Goal: Information Seeking & Learning: Learn about a topic

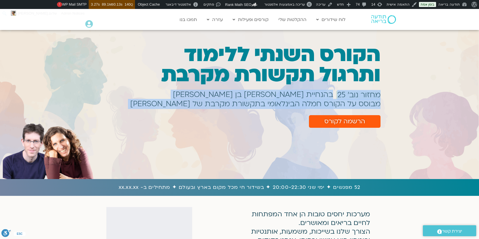
drag, startPoint x: 379, startPoint y: 93, endPoint x: 149, endPoint y: 104, distance: 229.8
click at [149, 104] on div "הקורס השנתי ללימוד ותרגול תקשורת מקרבת מחזור נוב׳ 25 בהנחיית שאנייה כהן בן חיים…" at bounding box center [246, 95] width 273 height 106
click at [175, 105] on h1 "מבוסס על הקורס חמלה הבינלאומי בתקשורת מקרבת של [PERSON_NAME]" at bounding box center [255, 104] width 250 height 2
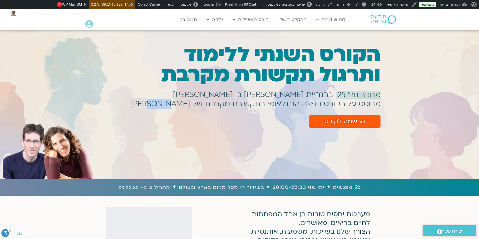
click at [175, 105] on h1 "מבוסס על הקורס חמלה הבינלאומי בתקשורת מקרבת של [PERSON_NAME]" at bounding box center [255, 104] width 250 height 2
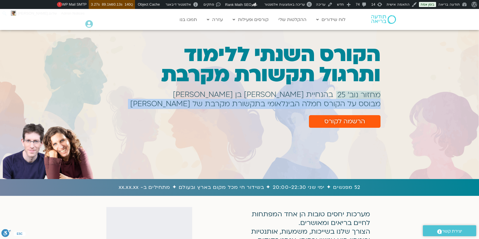
click at [175, 105] on h1 "מבוסס על הקורס חמלה הבינלאומי בתקשורת מקרבת של [PERSON_NAME]" at bounding box center [255, 104] width 250 height 2
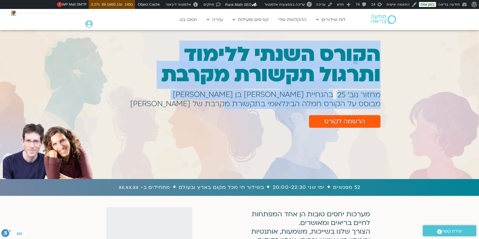
drag, startPoint x: 379, startPoint y: 94, endPoint x: 225, endPoint y: 101, distance: 154.5
click at [225, 101] on div "הקורס השנתי ללימוד ותרגול תקשורת מקרבת מחזור נוב׳ 25 בהנחיית שאנייה כהן בן חיים…" at bounding box center [239, 105] width 479 height 126
click at [231, 103] on h1 "מבוסס על הקורס חמלה הבינלאומי בתקשורת מקרבת של [PERSON_NAME]" at bounding box center [255, 104] width 250 height 2
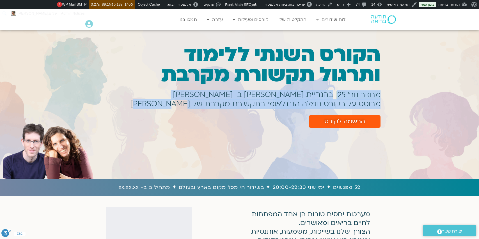
drag, startPoint x: 157, startPoint y: 104, endPoint x: 378, endPoint y: 93, distance: 221.7
click at [378, 93] on div "הקורס השנתי ללימוד ותרגול תקשורת מקרבת מחזור נוב׳ 25 בהנחיית שאנייה כהן בן חיים…" at bounding box center [246, 95] width 273 height 106
copy div "מחזור נוב׳ 25 בהנחיית שאנייה כהן בן חיים וערן טייכר מבוסס על הקורס חמלה הבינלאו…"
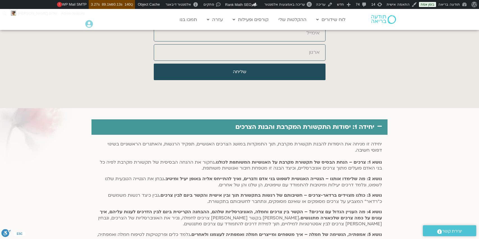
scroll to position [2397, 0]
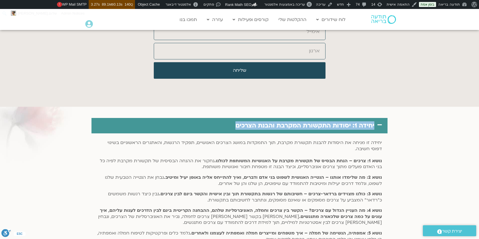
drag, startPoint x: 392, startPoint y: 119, endPoint x: 222, endPoint y: 117, distance: 170.4
copy link "יחידה 1: יסודות התקשורת המקרבת והבנת הצרכים"
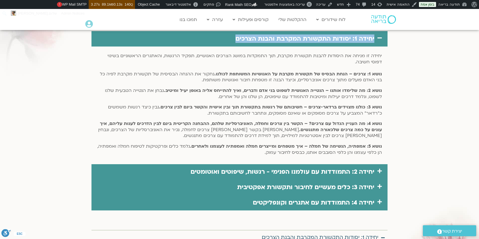
scroll to position [2484, 0]
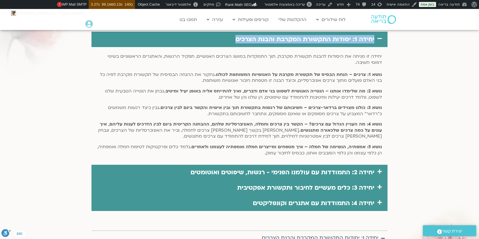
drag, startPoint x: 284, startPoint y: 135, endPoint x: 380, endPoint y: 64, distance: 119.4
click at [385, 47] on div "יחידה זו מניחה את היסודות להבנת תקשורת מקרבת, תוך התמקדות במושג הצרכים האנושיים…" at bounding box center [239, 106] width 296 height 118
copy div "יחידה זו מניחה את היסודות להבנת תקשורת מקרבת, תוך התמקדות במושג הצרכים האנושיים…"
click at [379, 121] on b "נושא 4: מה העניין הגדול עם צרכים? – הקשר בין צרכים וחמלה, האוניברסליות שלהם, הה…" at bounding box center [241, 127] width 282 height 12
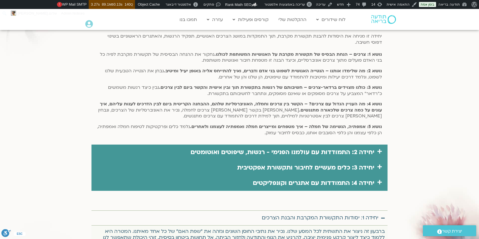
scroll to position [2537, 0]
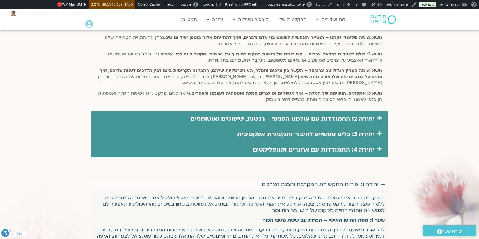
drag, startPoint x: 390, startPoint y: 109, endPoint x: 189, endPoint y: 102, distance: 201.0
click at [190, 102] on div "יחידה 1: יסודות התקשורת המקרבת והבנת הצרכים יחידה זו מניחה את היסודות להבנת תקש…" at bounding box center [239, 168] width 479 height 403
drag, startPoint x: 379, startPoint y: 111, endPoint x: 166, endPoint y: 100, distance: 213.2
click at [166, 100] on div "יחידה 1: יסודות התקשורת המקרבת והבנת הצרכים יחידה זו מניחה את היסודות להבנת תקש…" at bounding box center [239, 168] width 479 height 403
copy div "נלמד כלים ופרקטיקות לטיפוח חמלה ואמפתיה, הן כלפי עצמנו והן כלפי הסובבים אותנו, …"
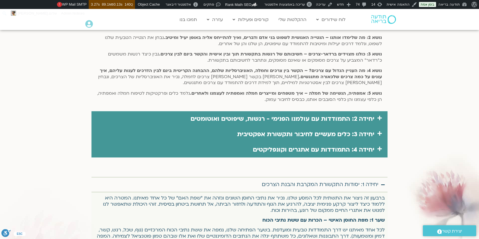
click at [351, 115] on link "יחידה 2: התמודדות עם עולמנו הפנימי - רגשות, שיפוטים ואוטומטים" at bounding box center [283, 119] width 184 height 8
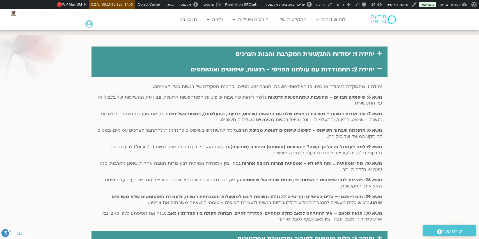
scroll to position [2468, 0]
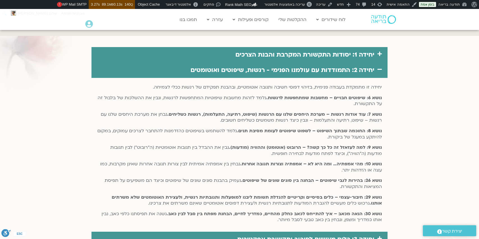
drag, startPoint x: 260, startPoint y: 166, endPoint x: 382, endPoint y: 78, distance: 150.0
click at [382, 78] on div "יחידה זו מתמקדת בעבודה פנימית, בזיהוי דפוסי חשיבה ותגובה אוטומטיים, ובהבנת תפקי…" at bounding box center [239, 155] width 296 height 154
copy div "יחידה זו מתמקדת בעבודה פנימית, בזיהוי דפוסי חשיבה ותגובה אוטומטיים, ובהבנת תפקי…"
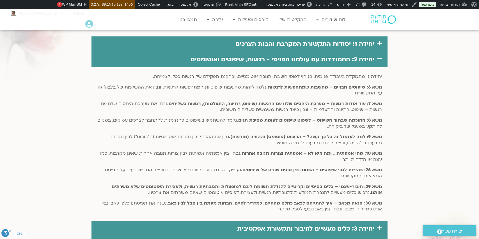
scroll to position [2662, 0]
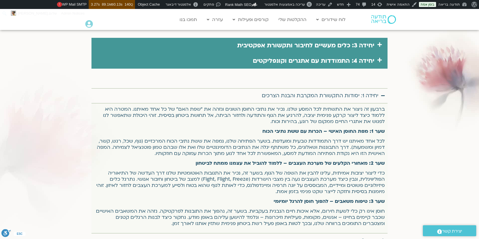
drag, startPoint x: 381, startPoint y: 37, endPoint x: 213, endPoint y: 34, distance: 168.1
click at [214, 38] on div "יחידה 3: כלים מעשיים לחיבור ותקשורת אפקטיבית" at bounding box center [239, 45] width 296 height 15
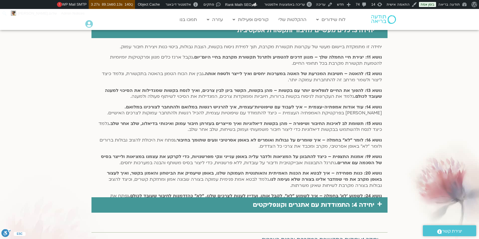
scroll to position [2534, 0]
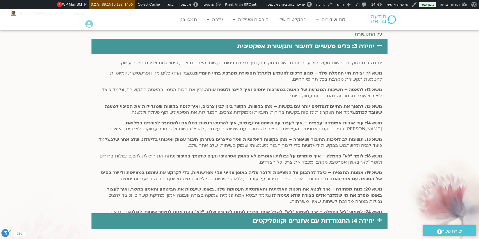
copy div "יחידה 3: כלים מעשיים לחיבור ותקשורת אפקטיבית"
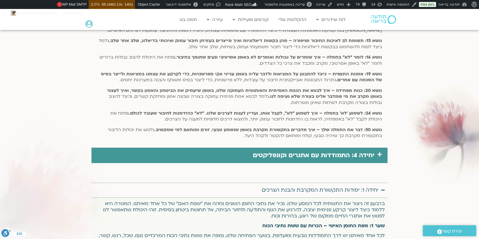
scroll to position [2613, 0]
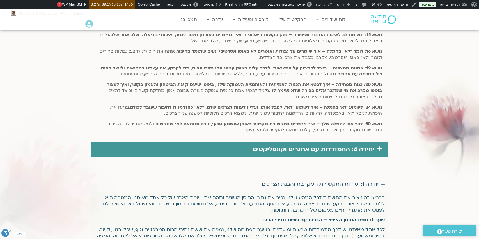
drag, startPoint x: 379, startPoint y: 66, endPoint x: 234, endPoint y: 121, distance: 154.5
click at [234, 121] on div "יחידה זו מתמקדת ביישום מעשי של עקרונות תקשורת מקרבת, תוך למידת ניסוח בקשות, הצב…" at bounding box center [239, 45] width 296 height 193
copy div "יחידה זו מתמקדת ביישום מעשי של עקרונות תקשורת מקרבת, תוך למידת ניסוח בקשות, הצב…"
drag, startPoint x: 387, startPoint y: 140, endPoint x: 232, endPoint y: 138, distance: 154.9
click at [232, 138] on div "יחידה 1: יסודות התקשורת המקרבת והבנת הצרכים יחידה זו מניחה את היסודות להבנת תקש…" at bounding box center [239, 130] width 479 height 479
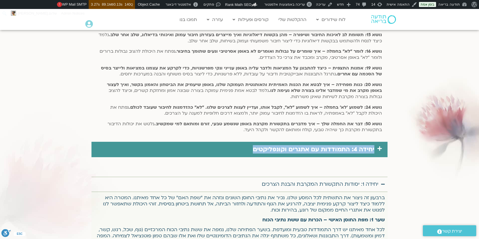
copy link "יחידה 4: התמודדות עם אתגרים וקונפליקטים"
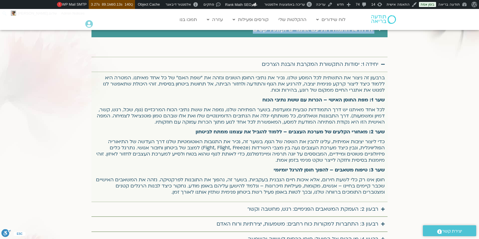
scroll to position [2736, 0]
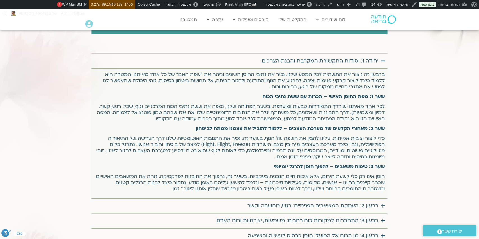
click at [366, 202] on div "רבעון 2: העמקת המשאבים הפנימיים: רגש, מחשבה וקשר" at bounding box center [312, 206] width 131 height 9
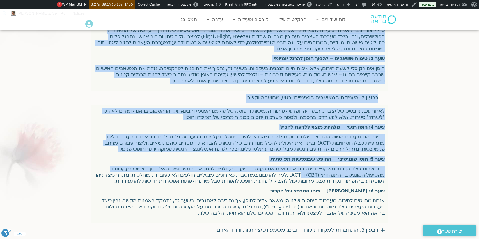
scroll to position [2845, 0]
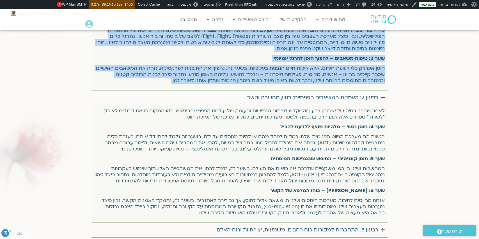
drag, startPoint x: 379, startPoint y: 125, endPoint x: 142, endPoint y: 72, distance: 243.2
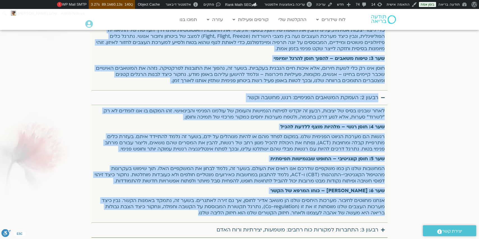
click at [195, 205] on p "אנחנו מחווטים לחיבור. מערכות היחסים שלנו הן משאב אדיר לחוסן, אך גם זירה לאתגרים…" at bounding box center [239, 207] width 290 height 19
copy div "ברבעון זה ניצור את התשתית לכל המסע שלנו. נכיר את נתיבי החוסן השונים ונזהה את "ש…"
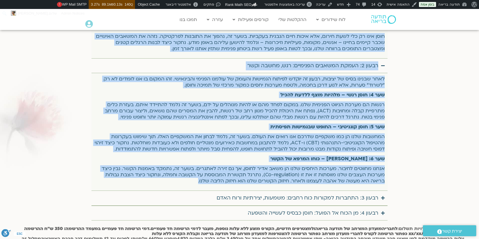
scroll to position [2886, 0]
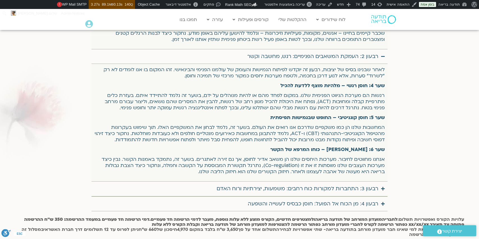
click at [371, 185] on div "רבעון 3: התחברות למקורות כוח רחבים: משמעות, יצירתיות ורוח האדם" at bounding box center [298, 189] width 162 height 9
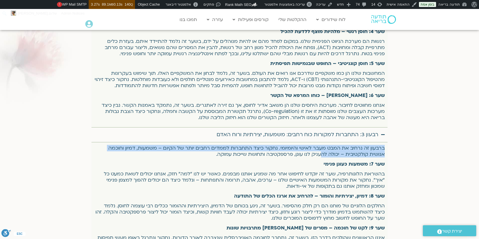
drag, startPoint x: 391, startPoint y: 124, endPoint x: 334, endPoint y: 134, distance: 57.3
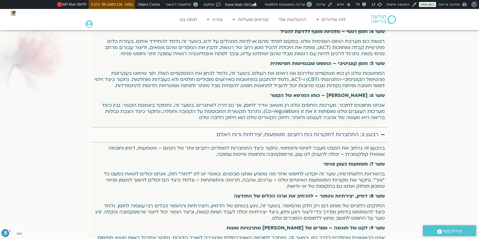
drag, startPoint x: 378, startPoint y: 124, endPoint x: 384, endPoint y: 125, distance: 6.5
click at [384, 127] on summary "רבעון 3: התחברות למקורות כוח רחבים: משמעות, יצירתיות ורוח האדם" at bounding box center [239, 134] width 296 height 15
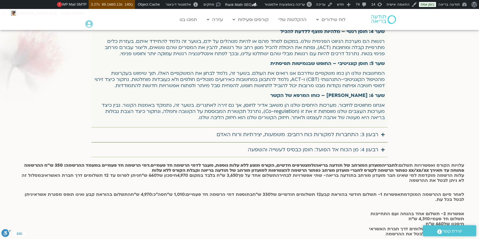
click at [384, 133] on icon "Accordion. Open links with Enter or Space, close with Escape, and navigate with…" at bounding box center [383, 135] width 4 height 4
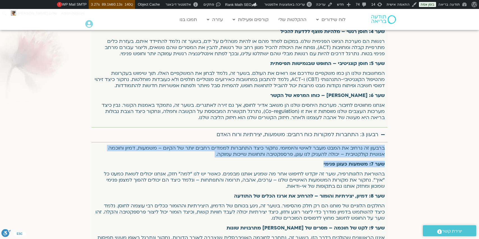
drag, startPoint x: 390, startPoint y: 120, endPoint x: 194, endPoint y: 152, distance: 198.3
drag, startPoint x: 219, startPoint y: 125, endPoint x: 363, endPoint y: 165, distance: 148.8
click at [362, 171] on details "רבעון 3: התחברות למקורות כוח רחבים: משמעות, יצירתיות ורוח האדם ברבעון זה נרחיב …" at bounding box center [239, 193] width 296 height 133
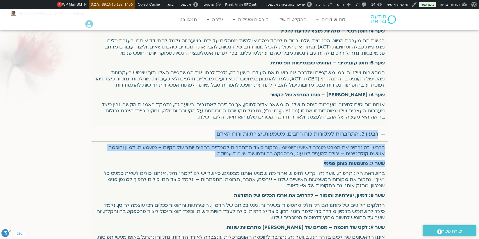
scroll to position [3041, 0]
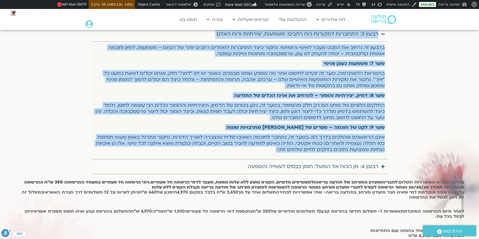
drag, startPoint x: 389, startPoint y: 113, endPoint x: 249, endPoint y: 141, distance: 142.5
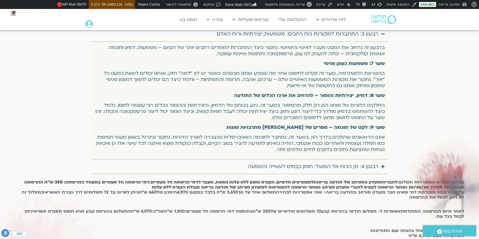
click at [385, 159] on summary "רבעון 4: מן הכוח אל הפועל: חוסן כבסיס לעשייה והשפעה" at bounding box center [239, 166] width 296 height 15
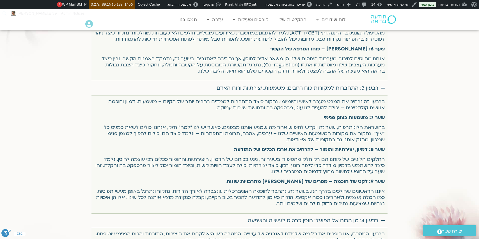
scroll to position [2924, 0]
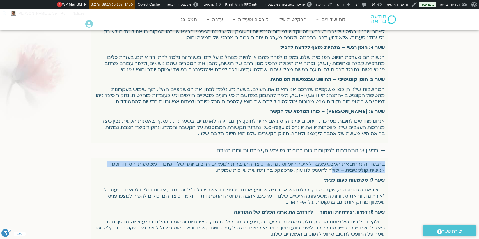
drag, startPoint x: 390, startPoint y: 137, endPoint x: 386, endPoint y: 139, distance: 4.5
click at [330, 162] on div "יחידה 1: יסודות התקשורת המקרבת והבנת הצרכים יחידה זו מניחה את היסודות להבנת תקש…" at bounding box center [239, 3] width 479 height 847
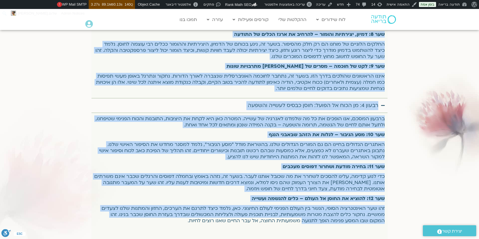
scroll to position [3181, 0]
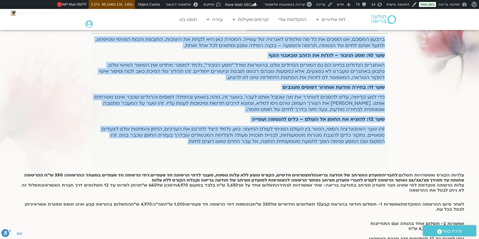
drag, startPoint x: 389, startPoint y: 132, endPoint x: 182, endPoint y: 132, distance: 206.8
copy div "אנחנו מחווטים לחיבור. מערכות היחסים שלנו הן משאב אדיר לחוסן, אך גם זירה לאתגרים…"
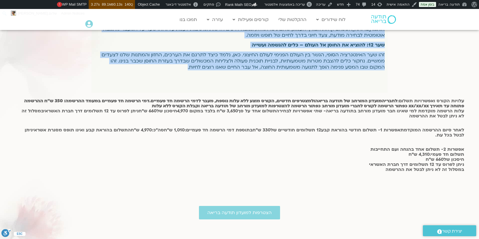
scroll to position [3249, 0]
